Goal: Book appointment/travel/reservation

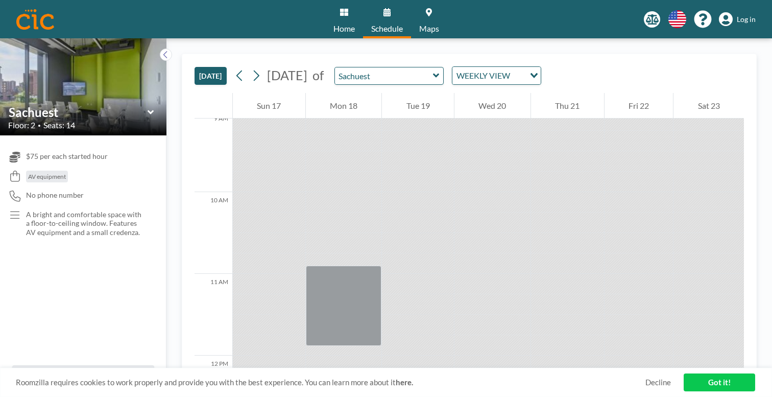
scroll to position [724, 0]
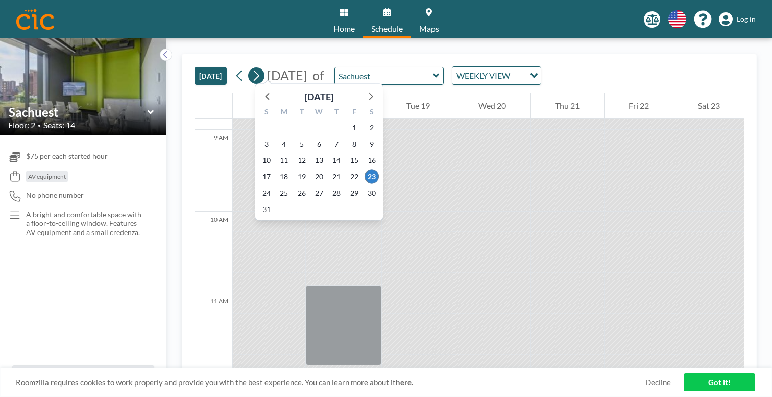
click at [251, 68] on icon at bounding box center [256, 75] width 10 height 15
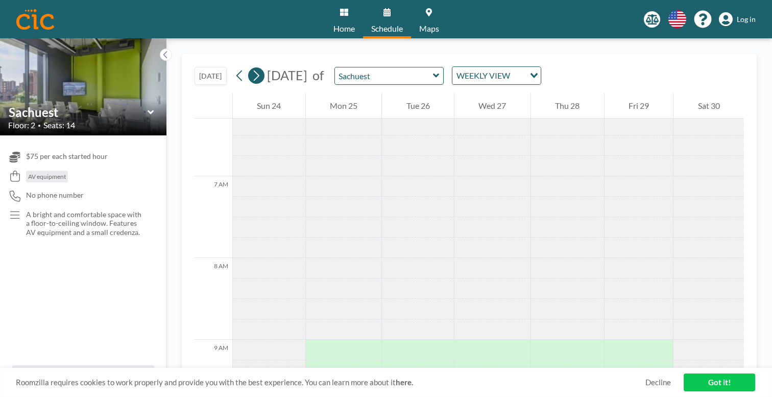
click at [251, 68] on icon at bounding box center [256, 75] width 10 height 15
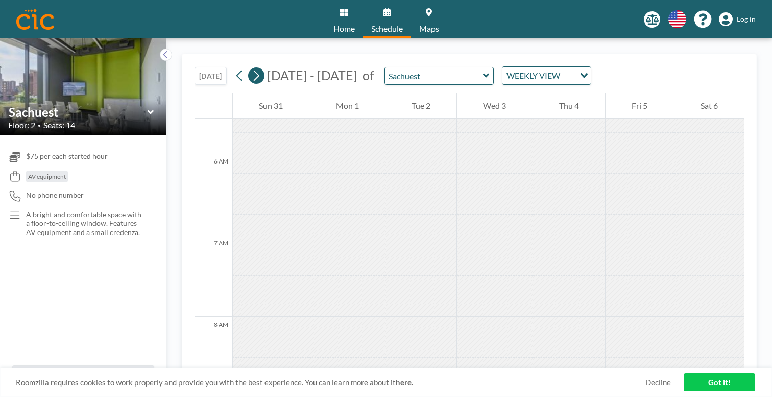
scroll to position [502, 0]
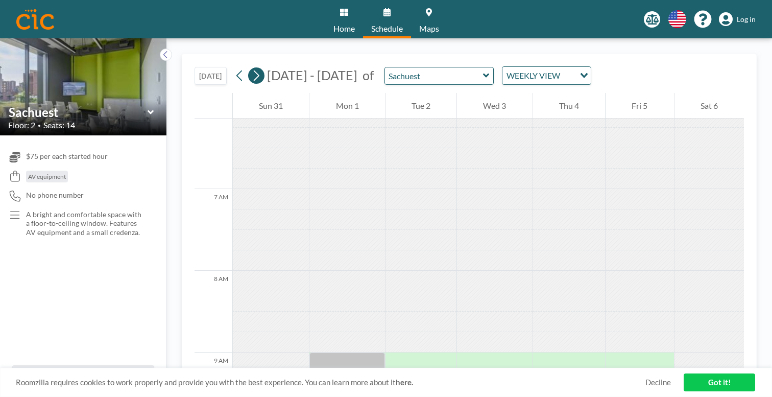
click at [251, 68] on icon at bounding box center [256, 75] width 10 height 15
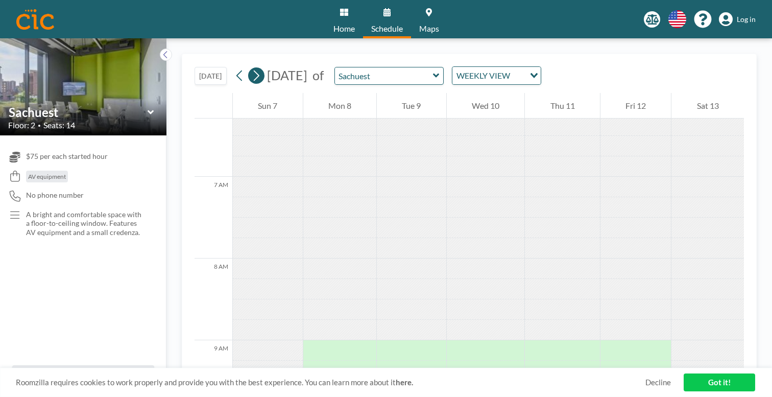
click at [251, 68] on icon at bounding box center [256, 75] width 10 height 15
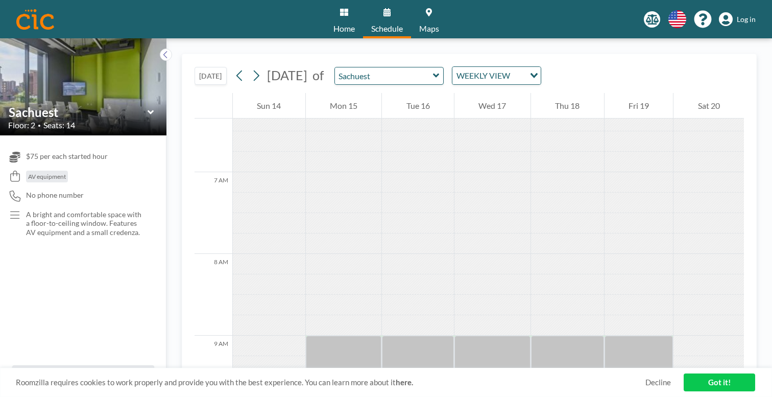
scroll to position [521, 0]
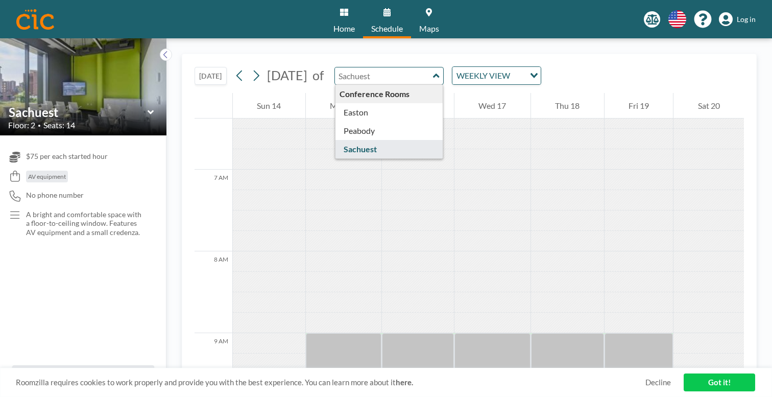
click at [369, 67] on input "text" at bounding box center [384, 75] width 98 height 17
type input "Sachuest"
click at [235, 68] on icon at bounding box center [240, 75] width 10 height 15
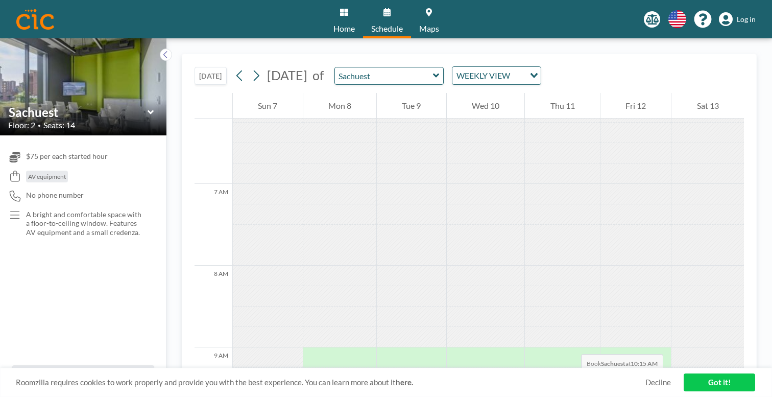
scroll to position [514, 0]
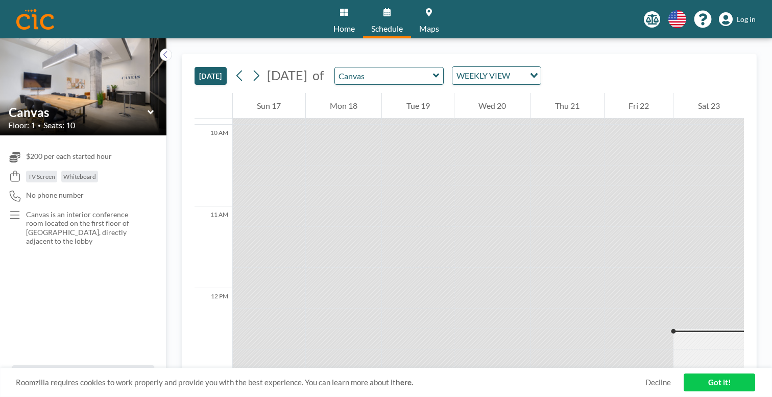
scroll to position [812, 0]
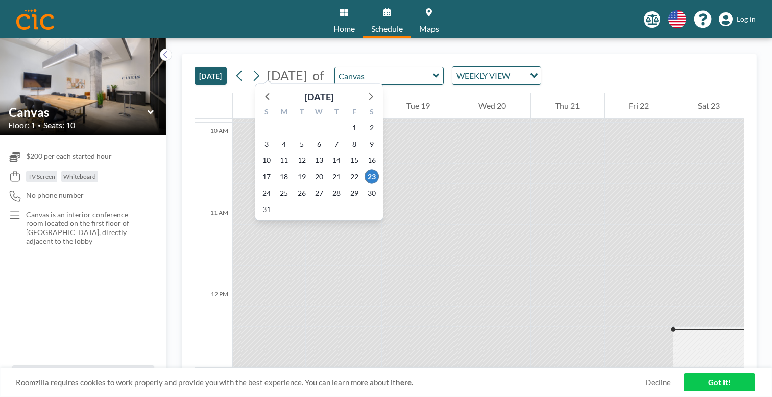
click at [248, 67] on button at bounding box center [256, 75] width 16 height 16
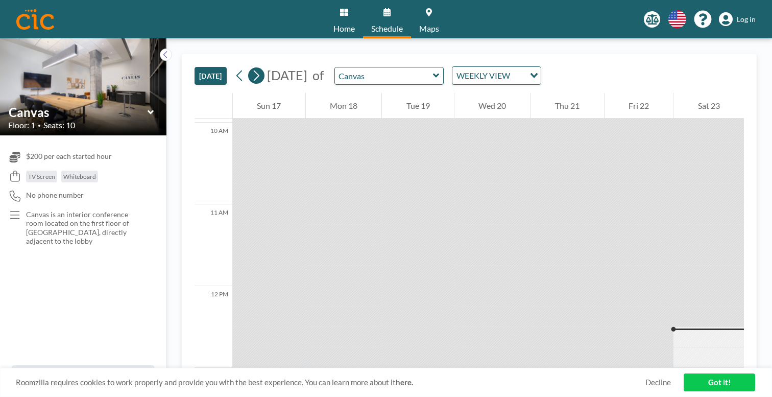
click at [248, 67] on button at bounding box center [256, 75] width 16 height 16
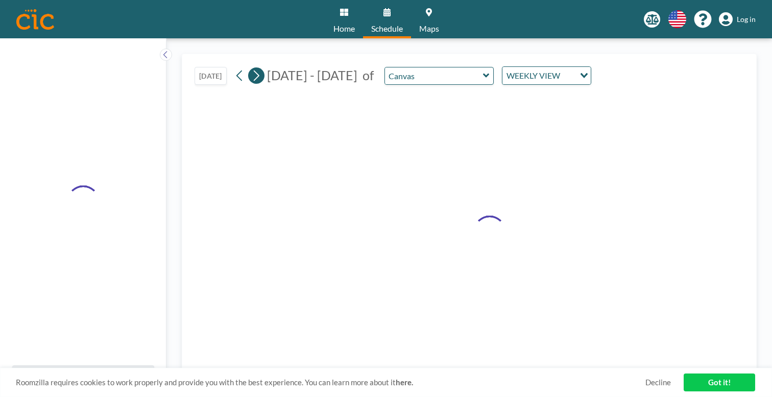
click at [248, 67] on button at bounding box center [256, 75] width 16 height 16
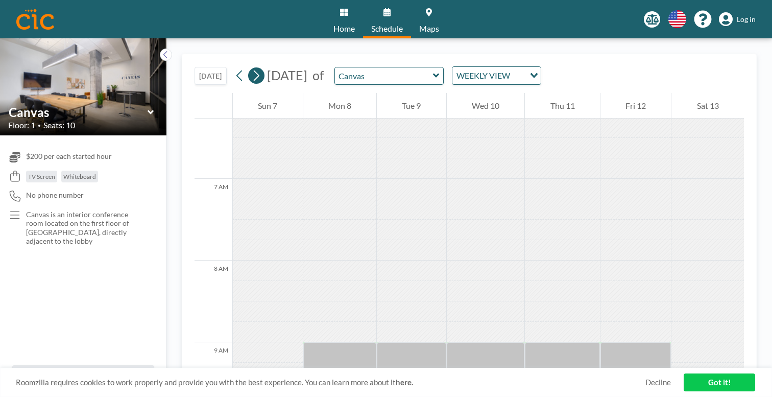
scroll to position [514, 0]
click at [248, 67] on button at bounding box center [256, 75] width 16 height 16
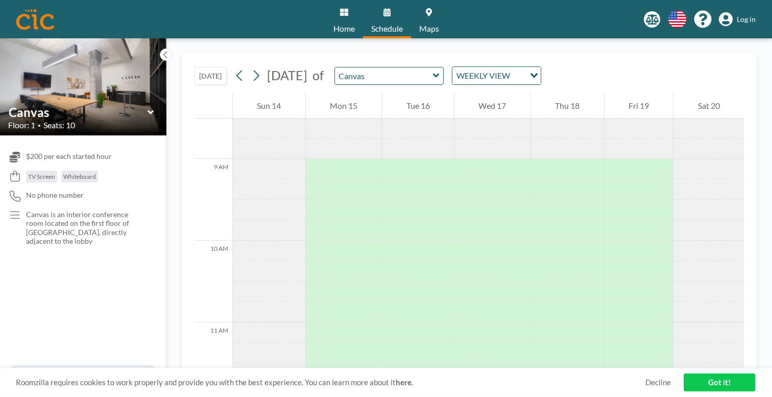
scroll to position [686, 0]
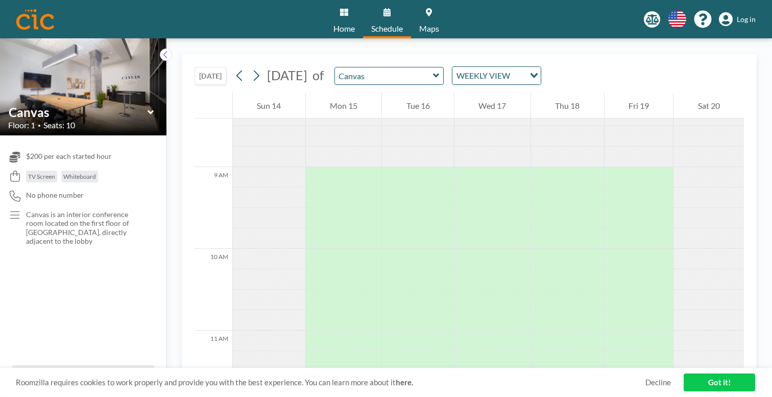
click at [147, 107] on icon at bounding box center [150, 112] width 7 height 10
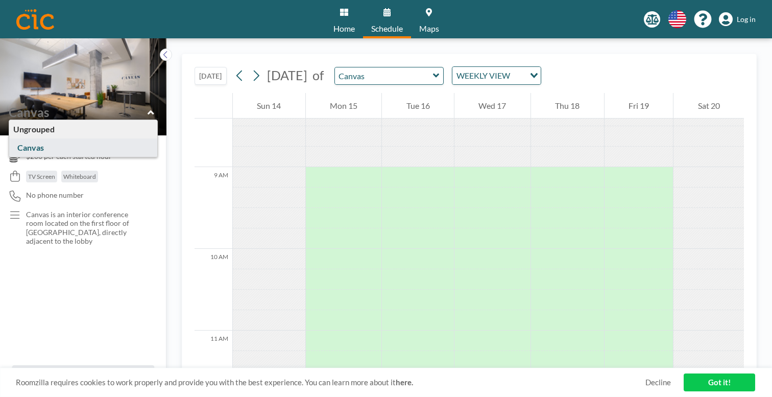
click at [76, 251] on div "$200 per each started hour TV Screen Whiteboard No phone number Canvas is an in…" at bounding box center [83, 250] width 166 height 230
